Goal: Task Accomplishment & Management: Complete application form

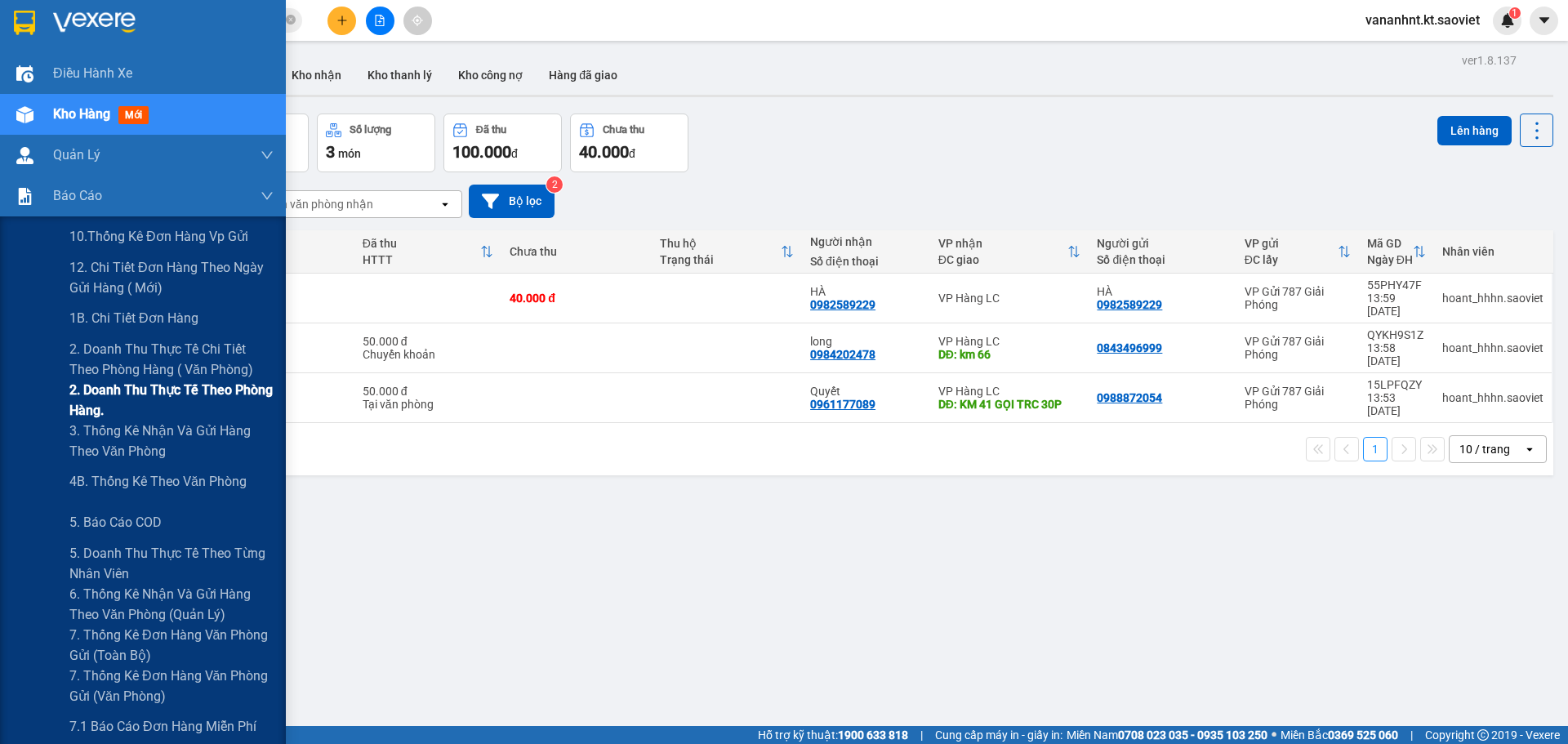
click at [155, 389] on span "2. Doanh thu thực tế theo phòng hàng." at bounding box center [171, 400] width 204 height 41
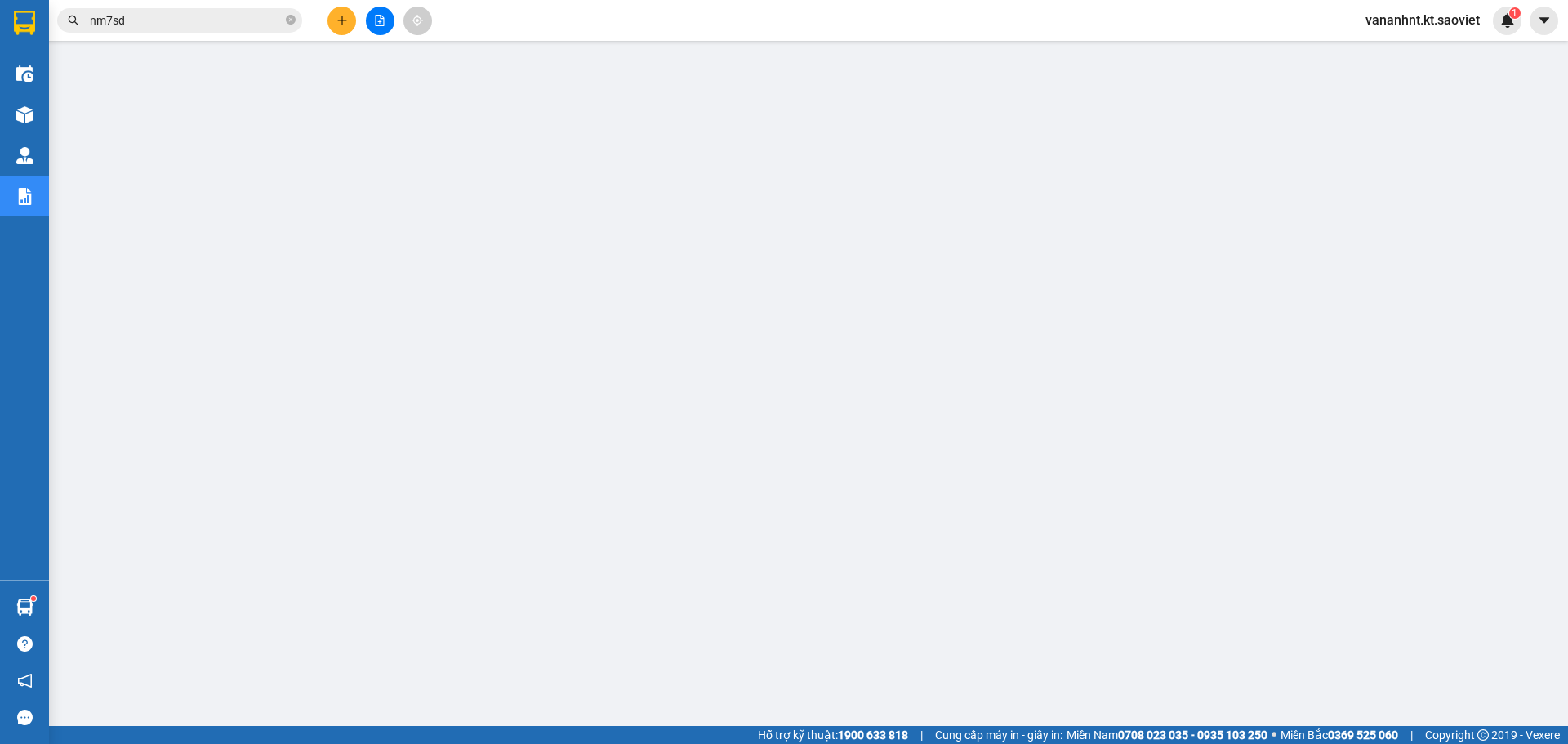
click at [102, 20] on input "nm7sd" at bounding box center [186, 20] width 193 height 18
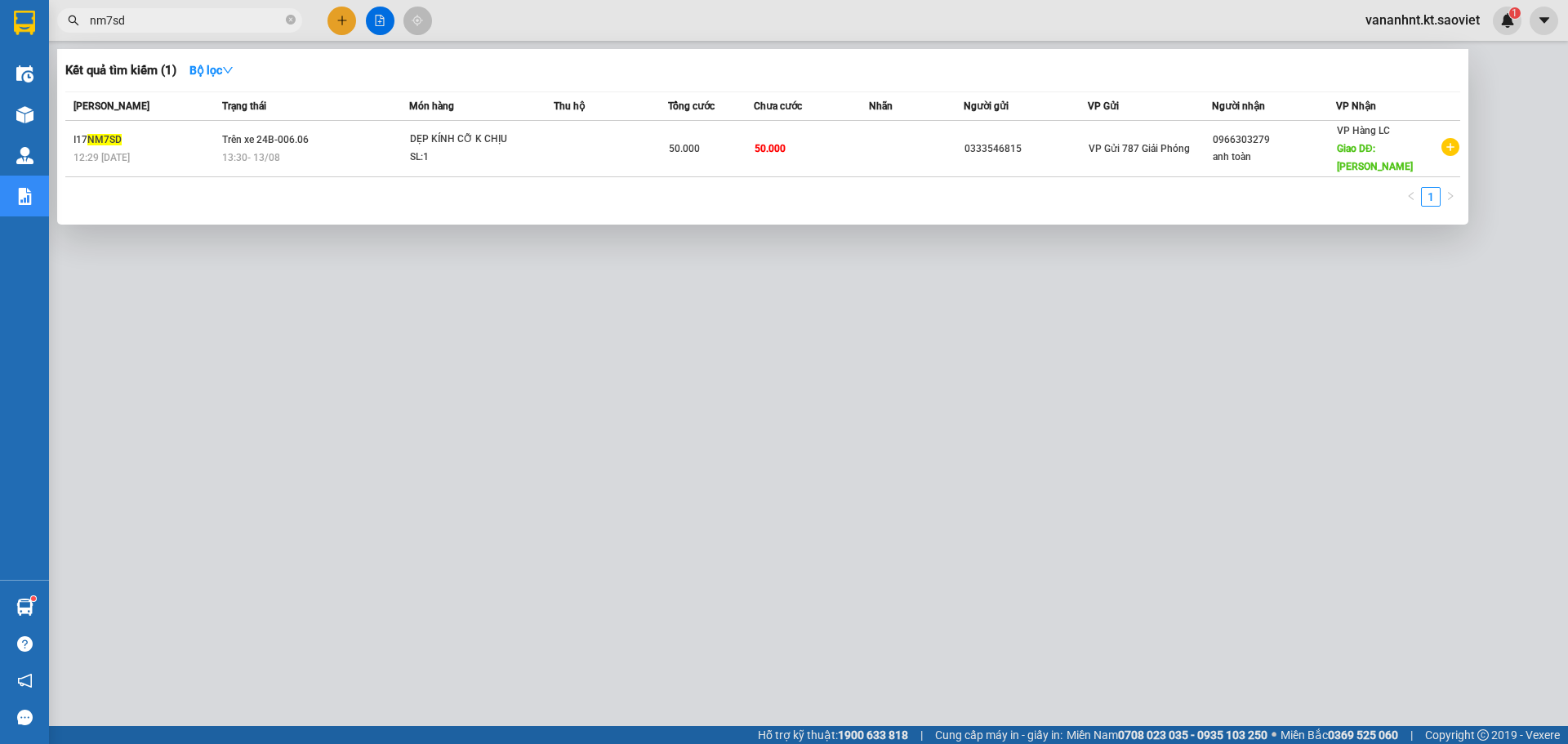
click at [102, 20] on input "nm7sd" at bounding box center [186, 20] width 193 height 18
paste input "TIA6VN3E"
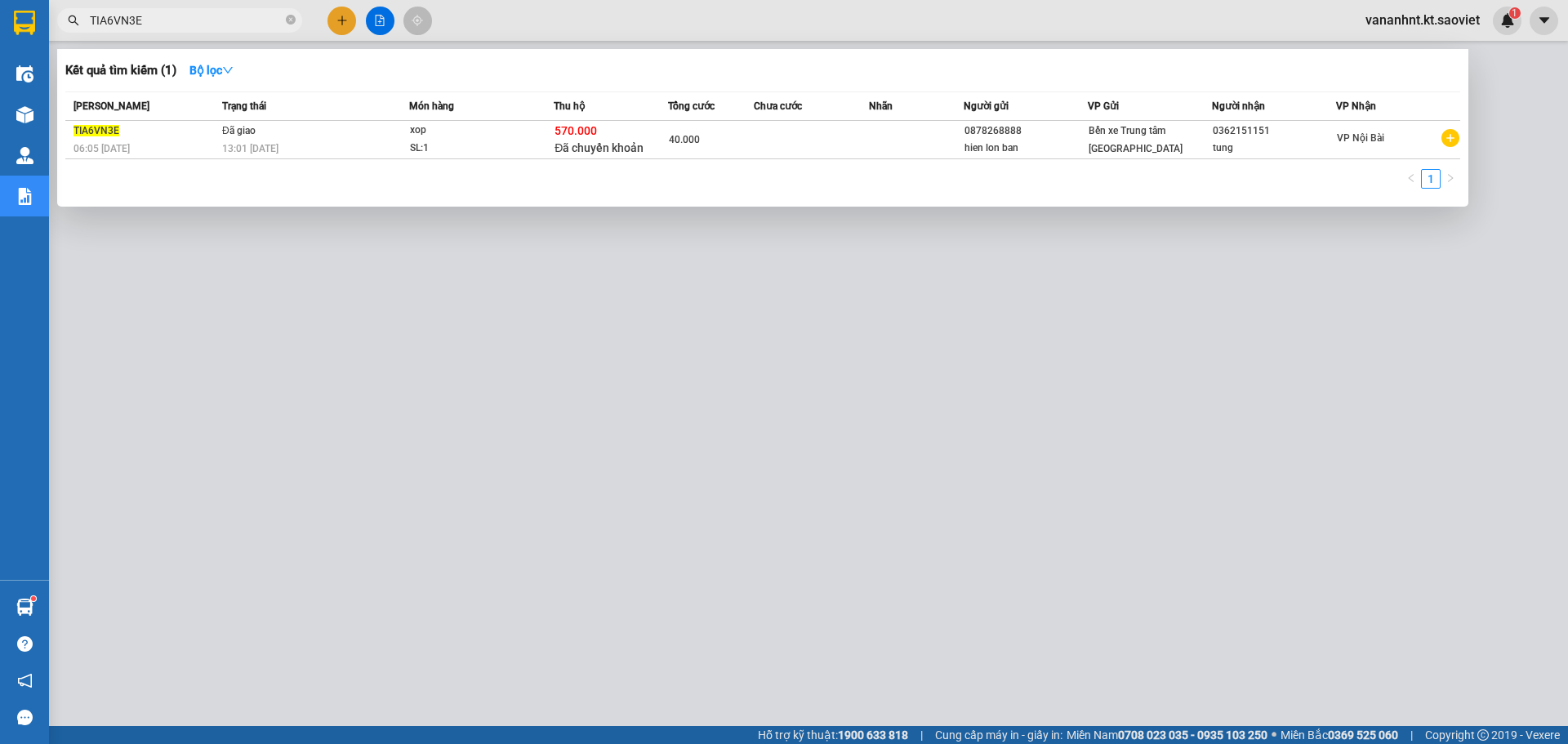
type input "TIA6VN3E"
click at [632, 136] on div "570.000 Đã chuyển khoản" at bounding box center [611, 139] width 113 height 34
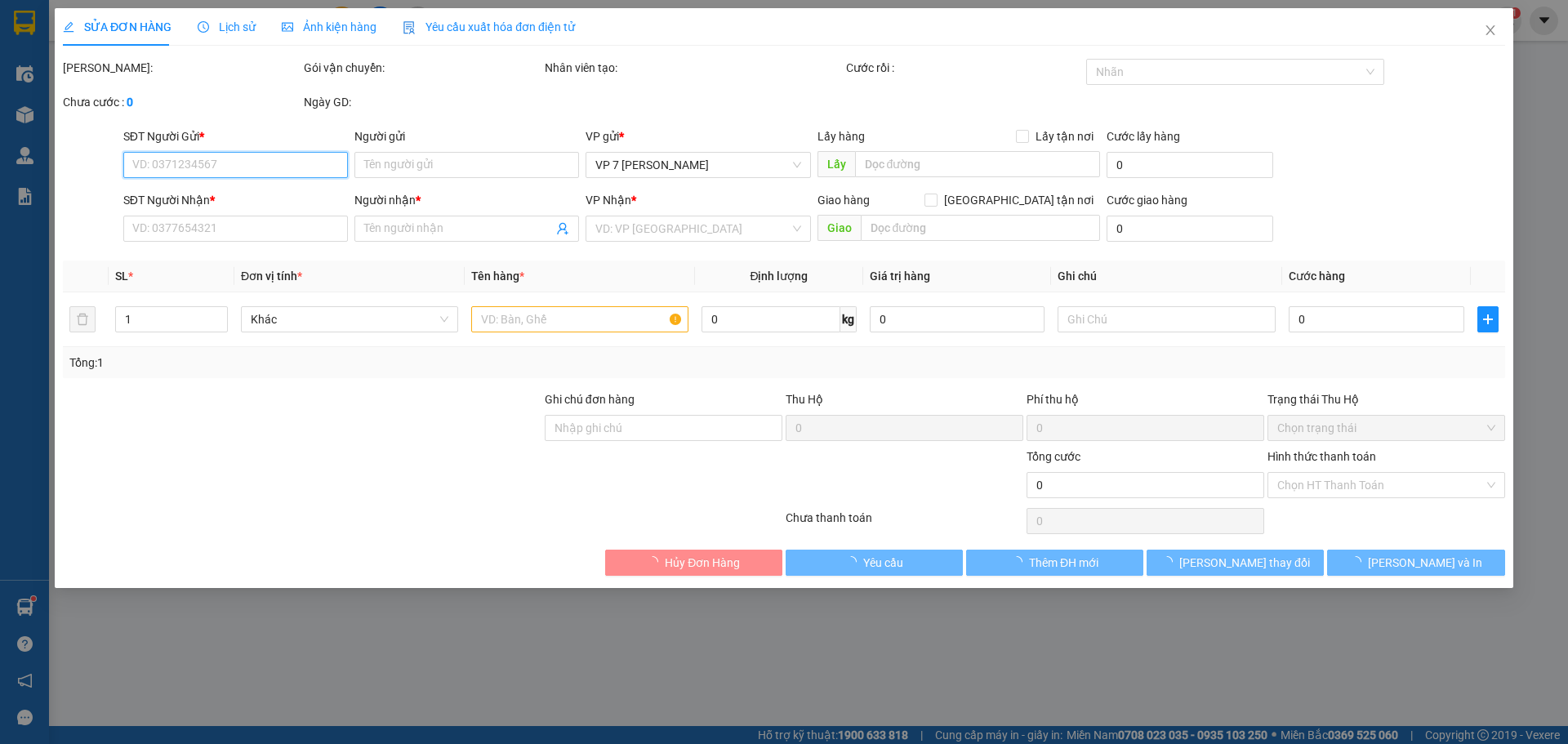
type input "0878268888"
type input "hien lon ban"
type input "0362151151"
type input "tung"
type input "570.000"
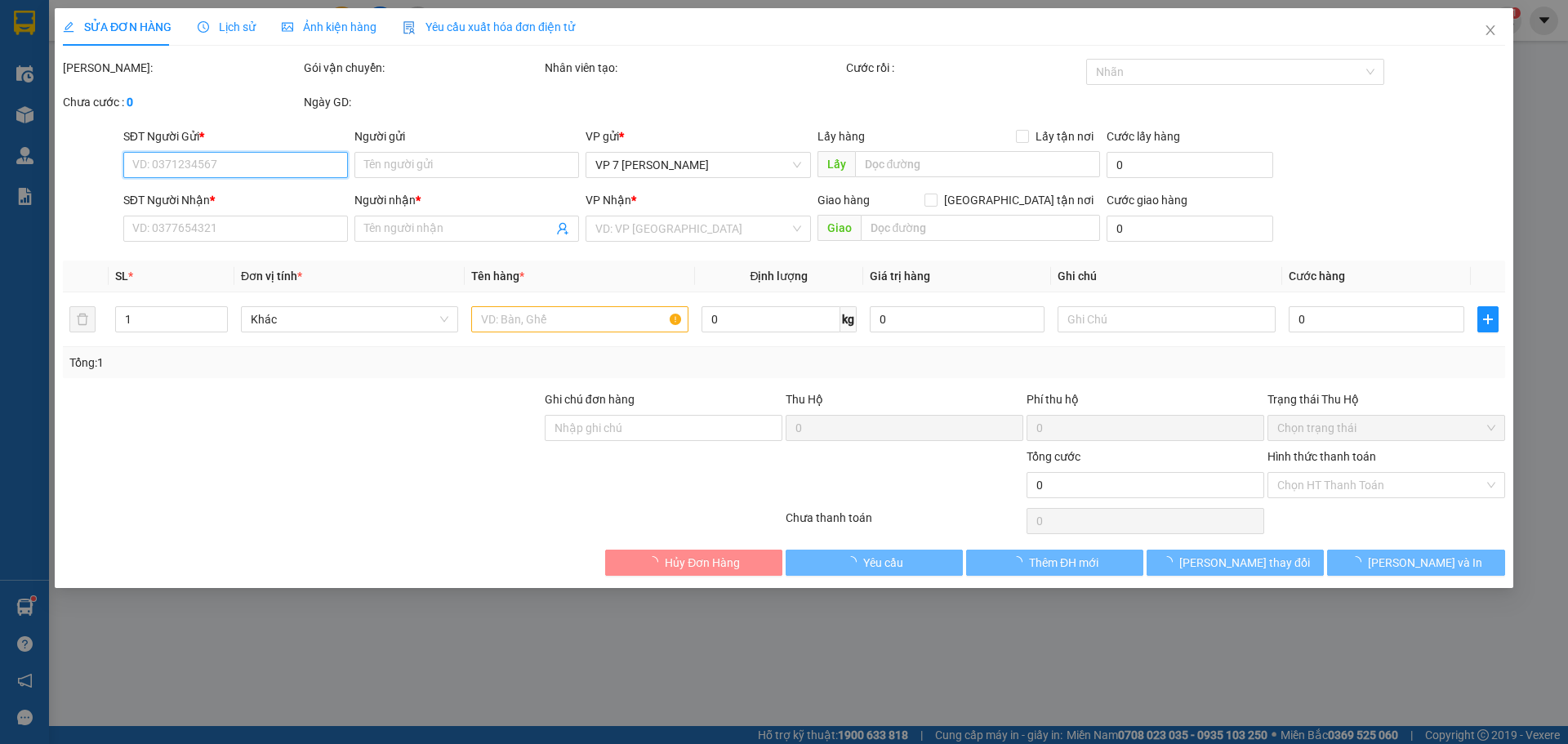
type input "15.000"
type input "40.000"
